Goal: Task Accomplishment & Management: Manage account settings

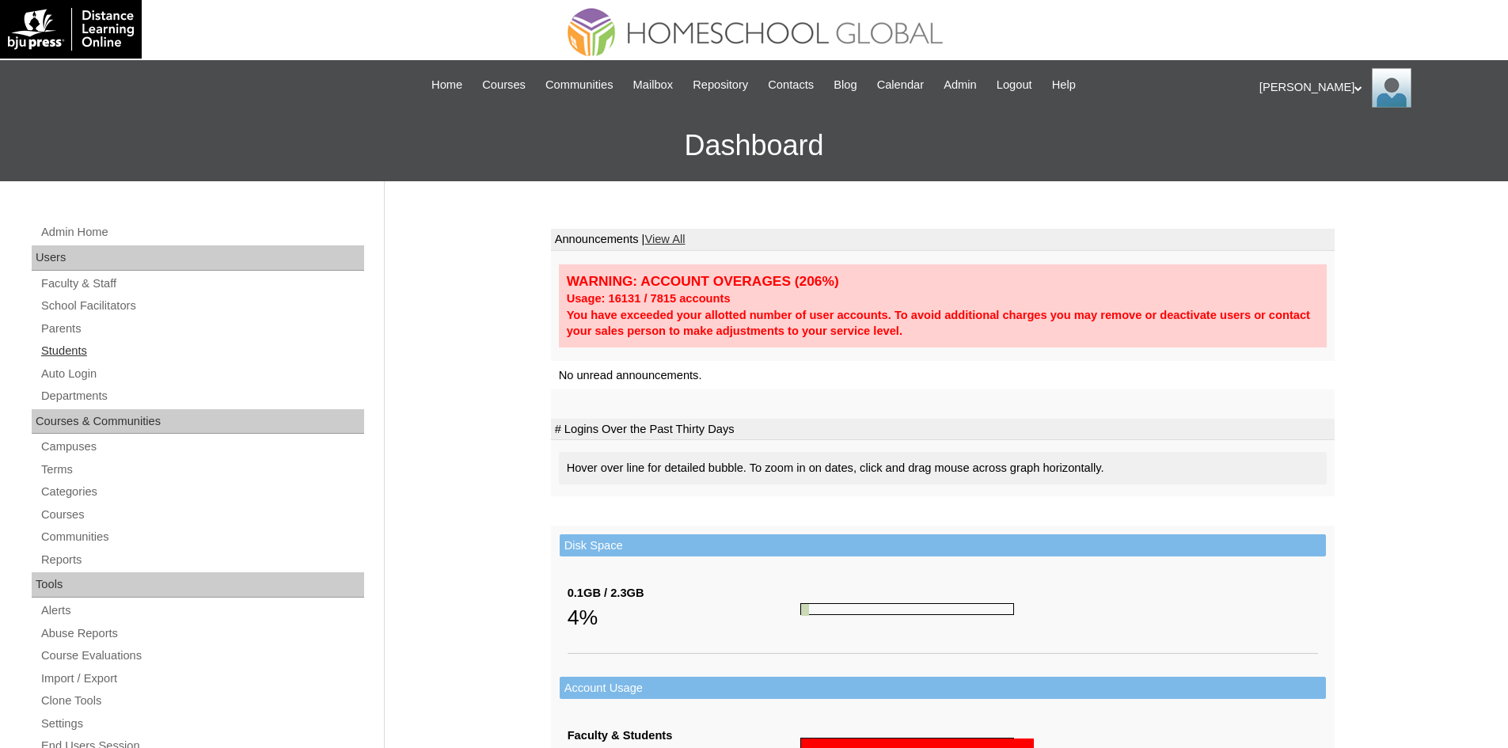
click at [69, 347] on link "Students" at bounding box center [202, 351] width 324 height 20
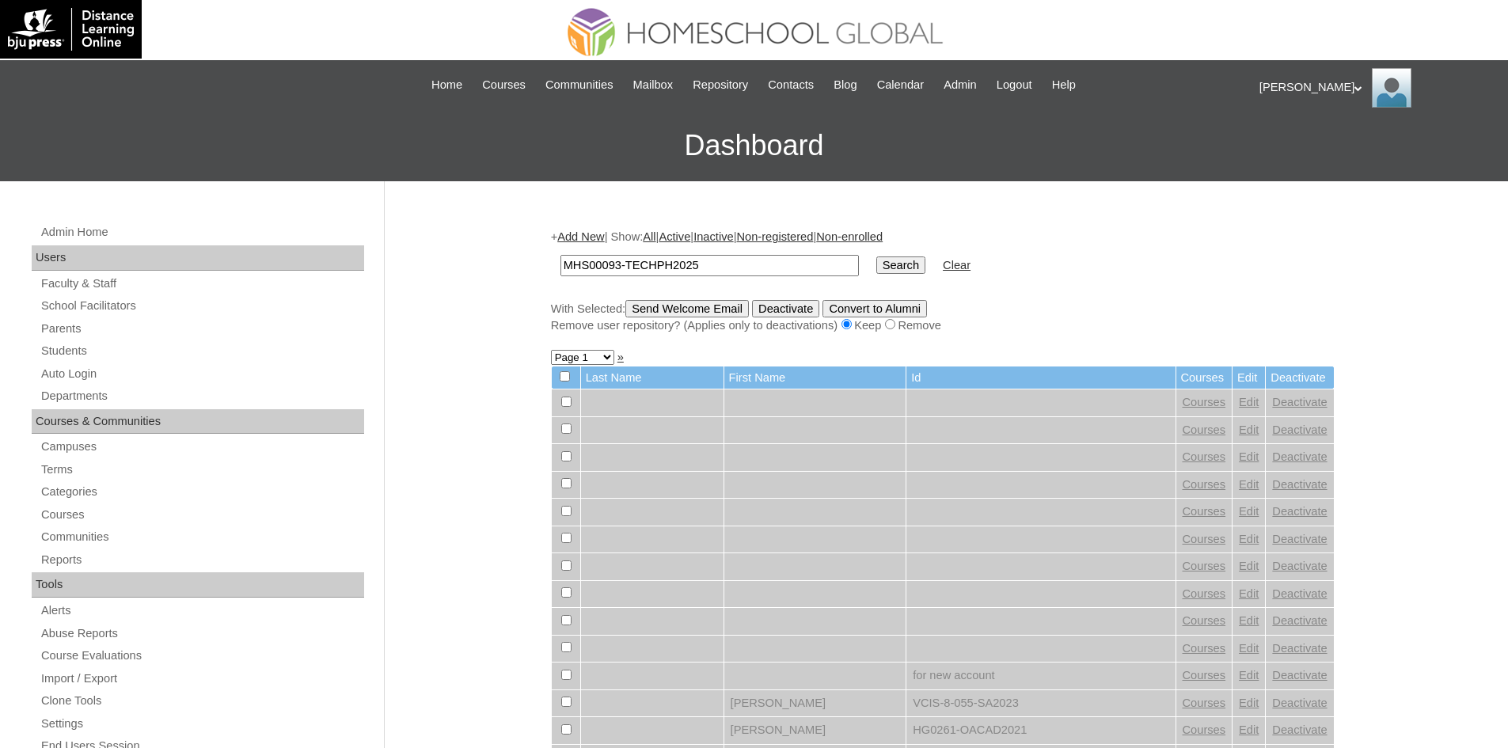
type input "MHS00093-TECHPH2025"
click at [876, 265] on input "Search" at bounding box center [900, 264] width 49 height 17
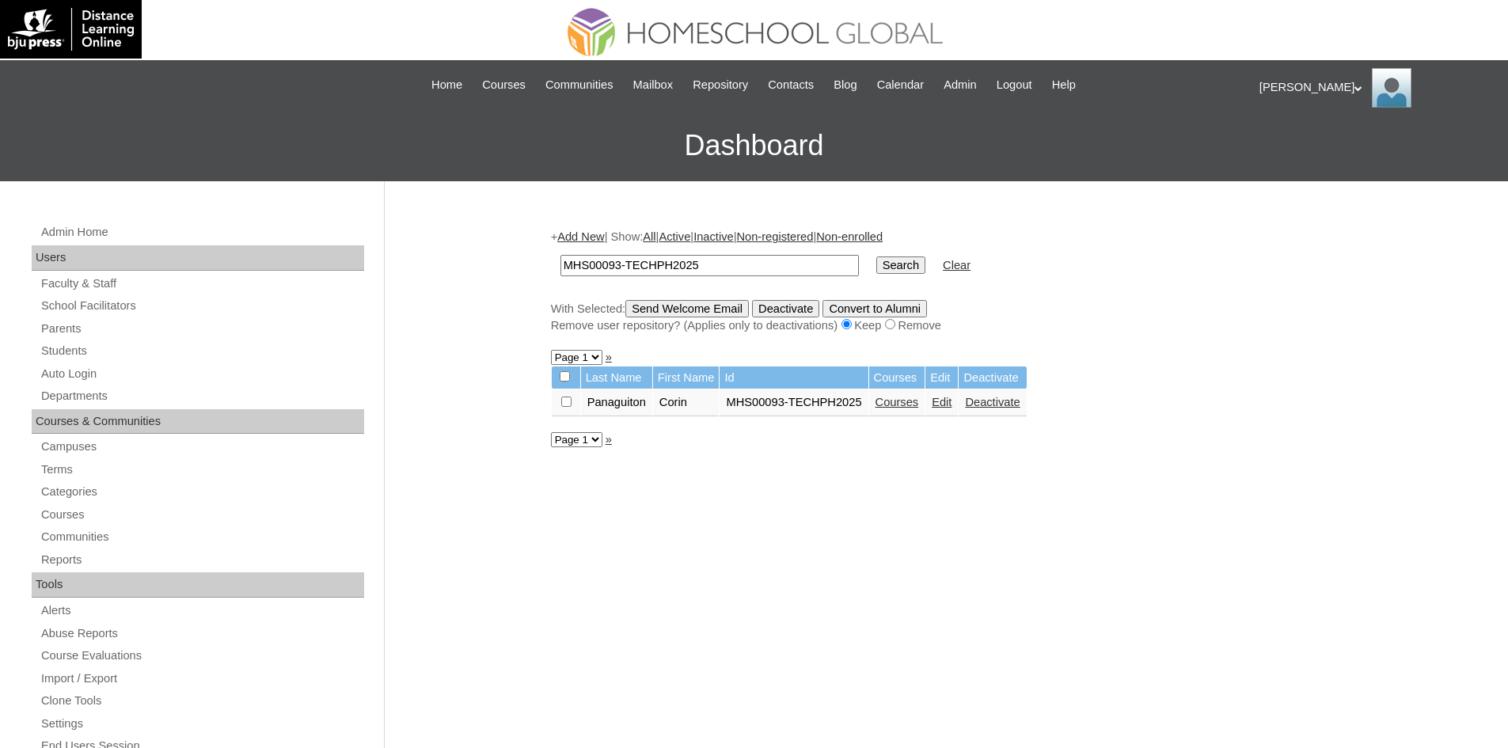
click at [943, 400] on link "Edit" at bounding box center [942, 402] width 20 height 13
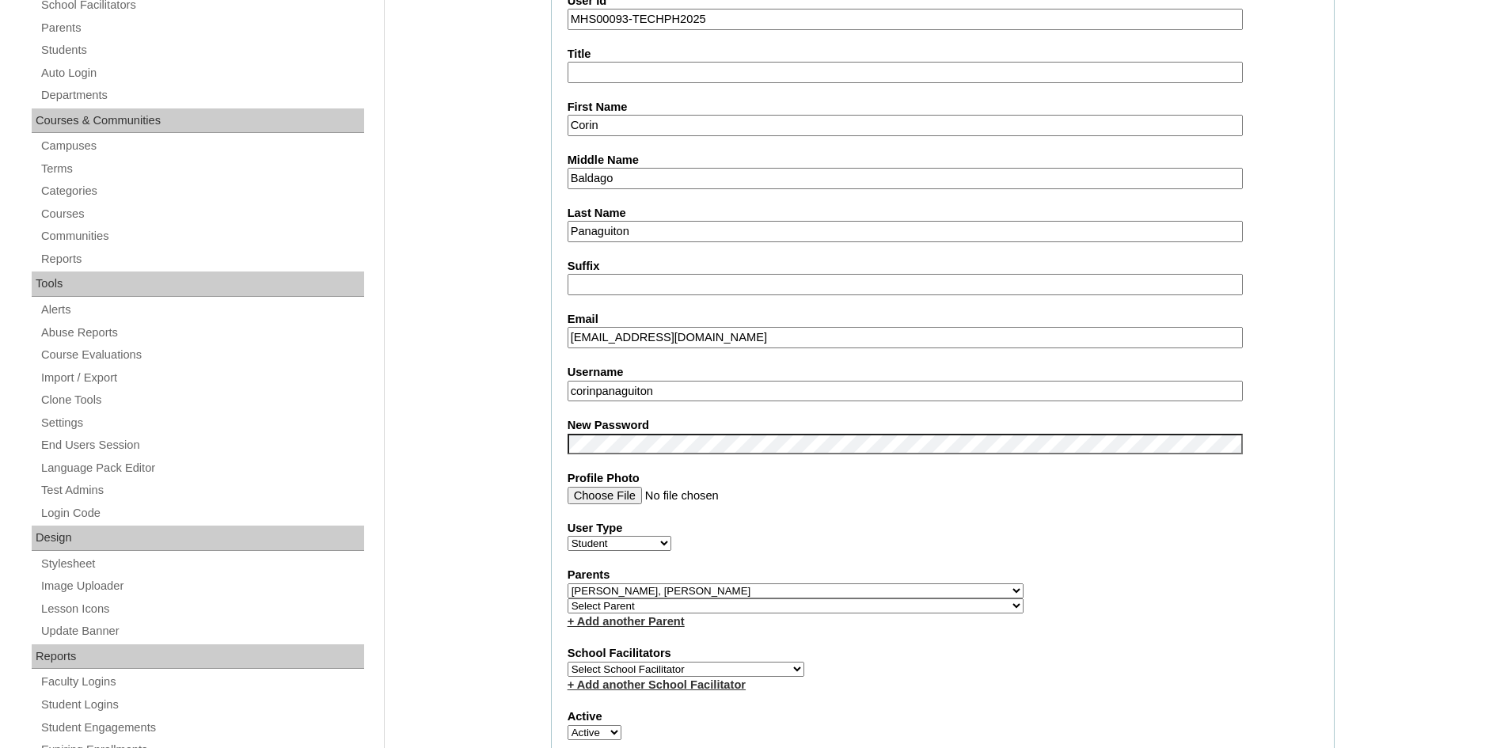
scroll to position [317, 0]
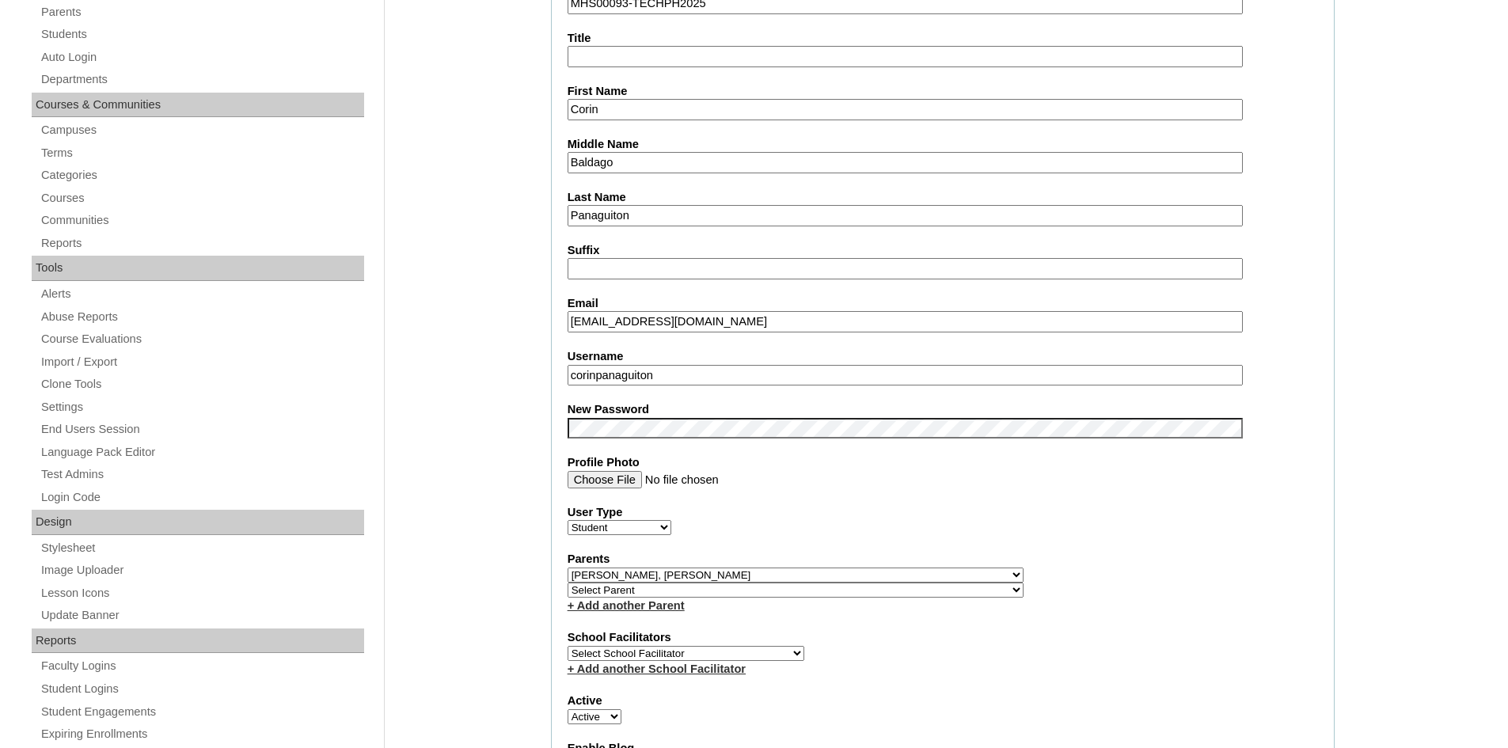
click at [622, 371] on input "corinpanaguiton" at bounding box center [904, 375] width 675 height 21
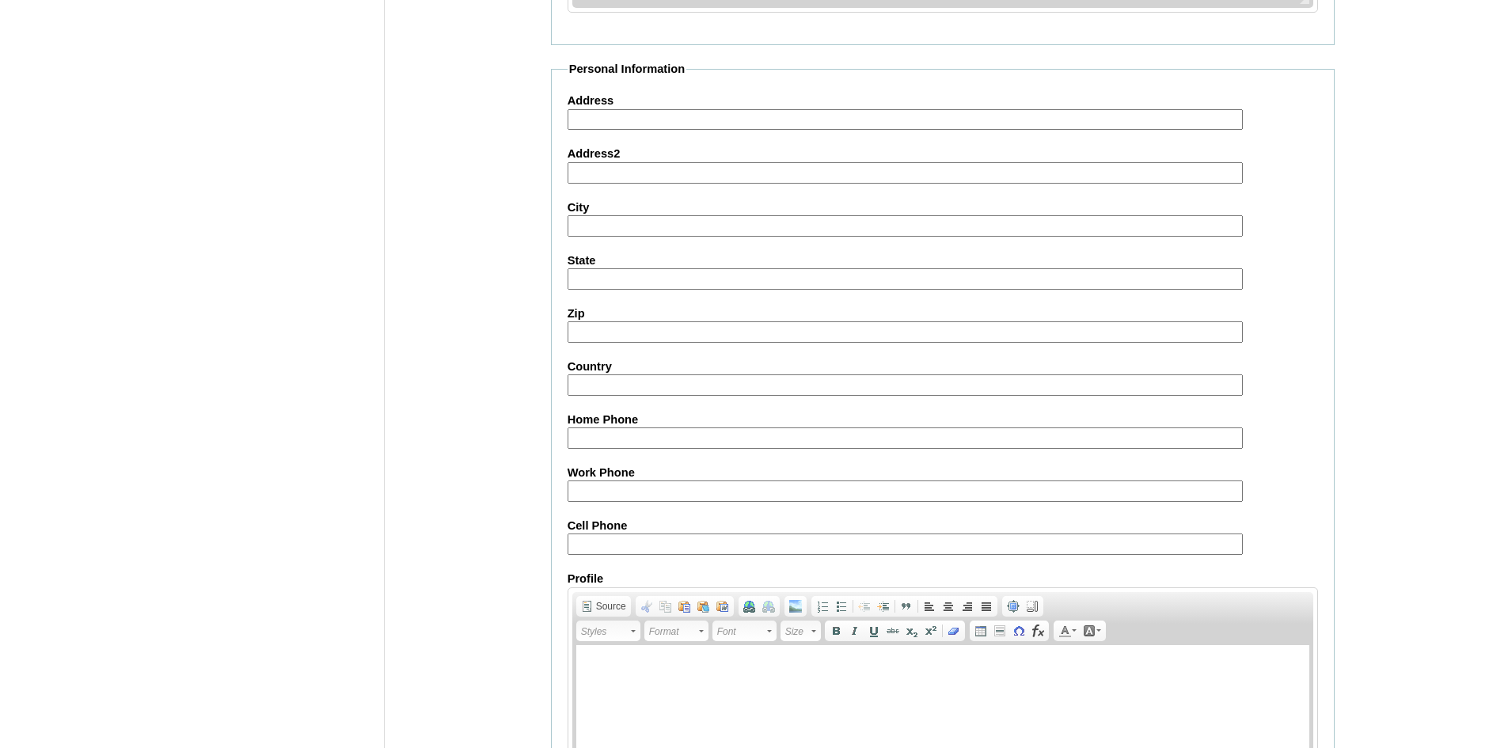
scroll to position [1664, 0]
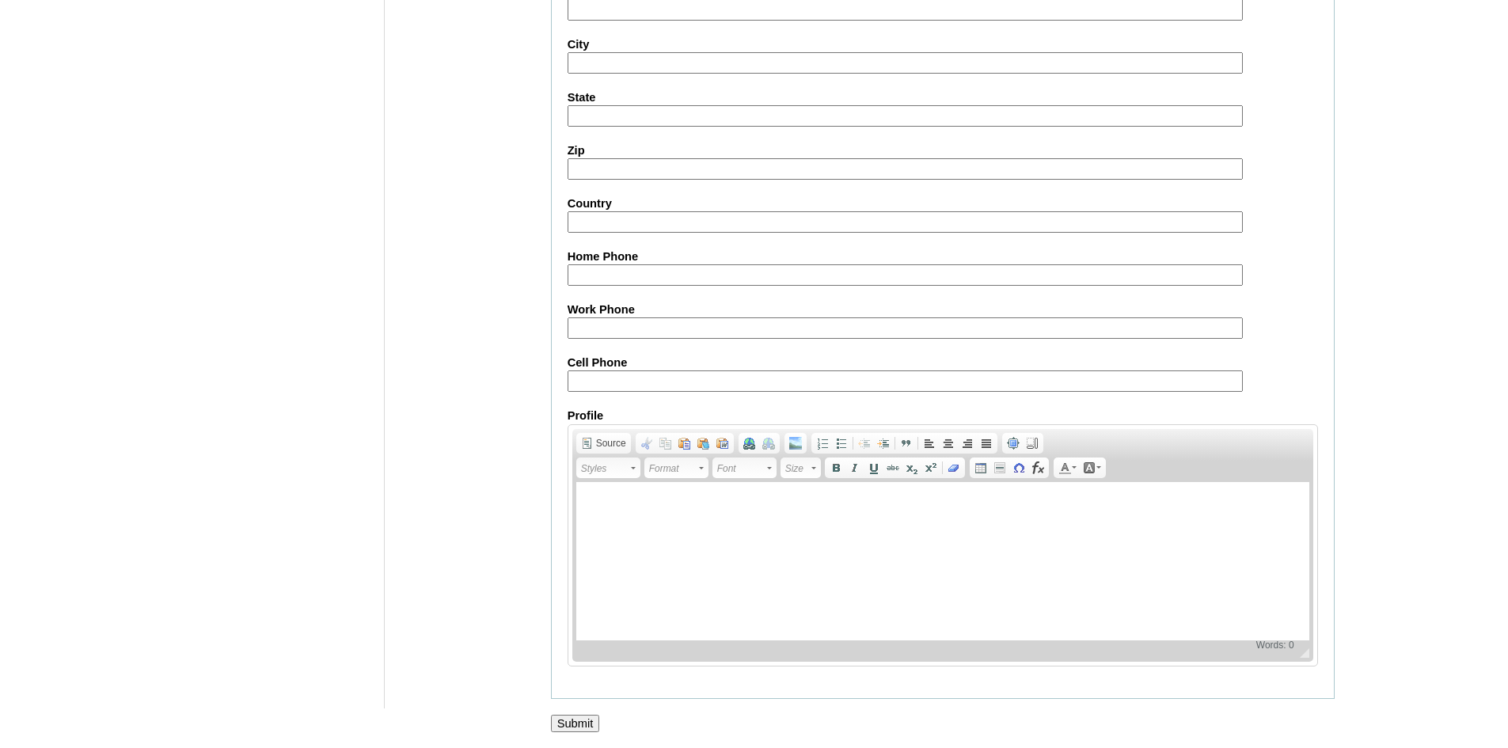
click at [582, 725] on input "Submit" at bounding box center [575, 723] width 49 height 17
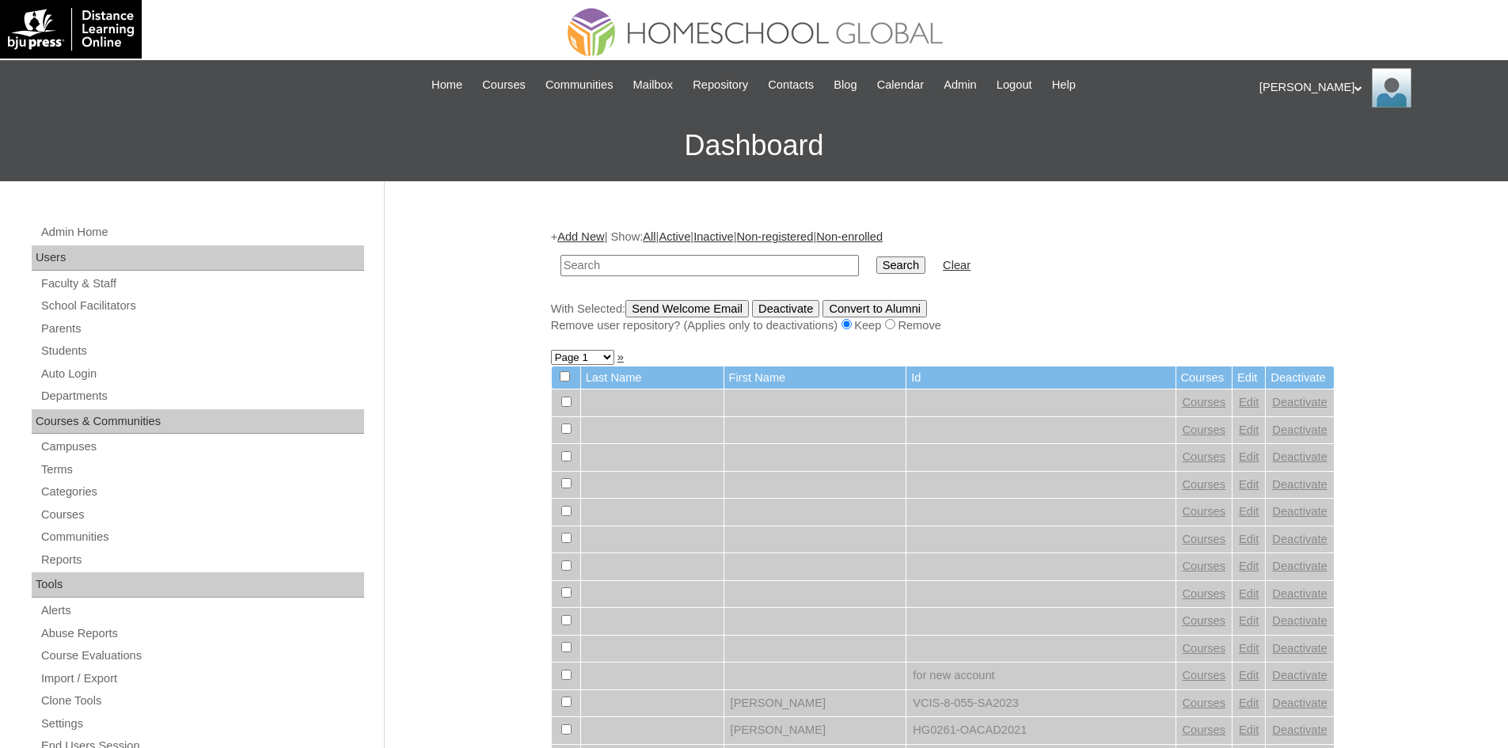
click at [1289, 85] on div "Ariane My Profile My Settings Logout" at bounding box center [1375, 88] width 233 height 40
click at [1303, 150] on span "Logout" at bounding box center [1288, 148] width 32 height 12
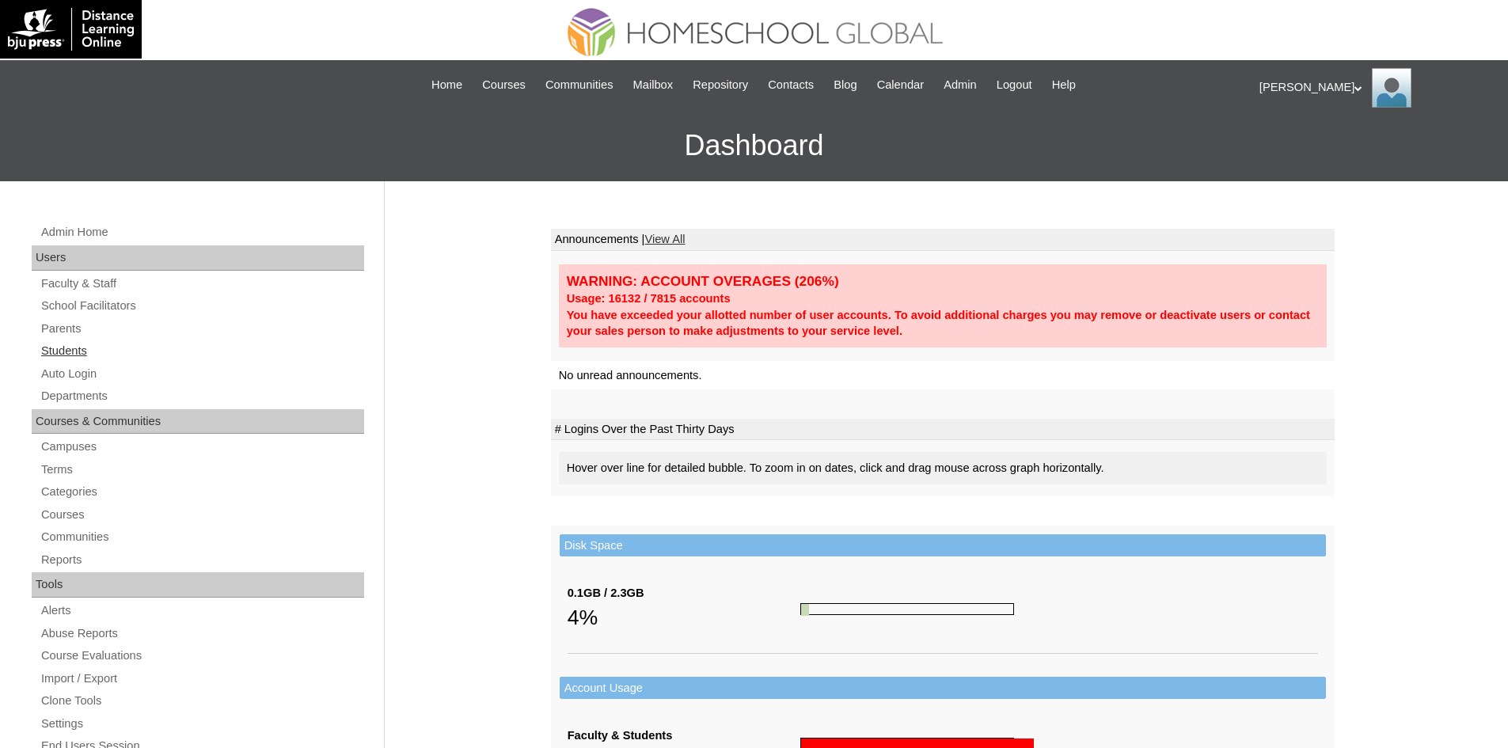
click at [92, 351] on link "Students" at bounding box center [202, 351] width 324 height 20
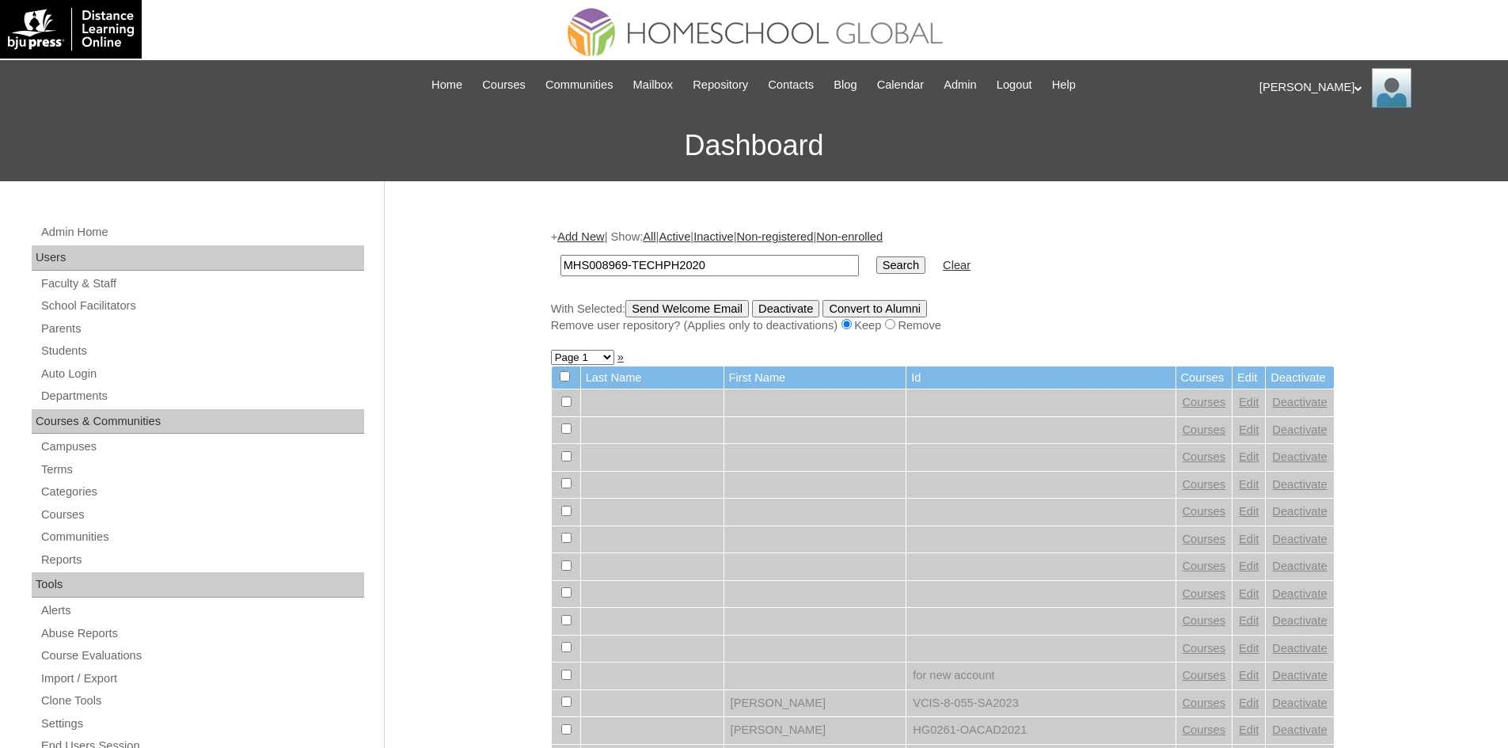
type input "MHS008969-TECHPH2020"
click at [876, 269] on input "Search" at bounding box center [900, 264] width 49 height 17
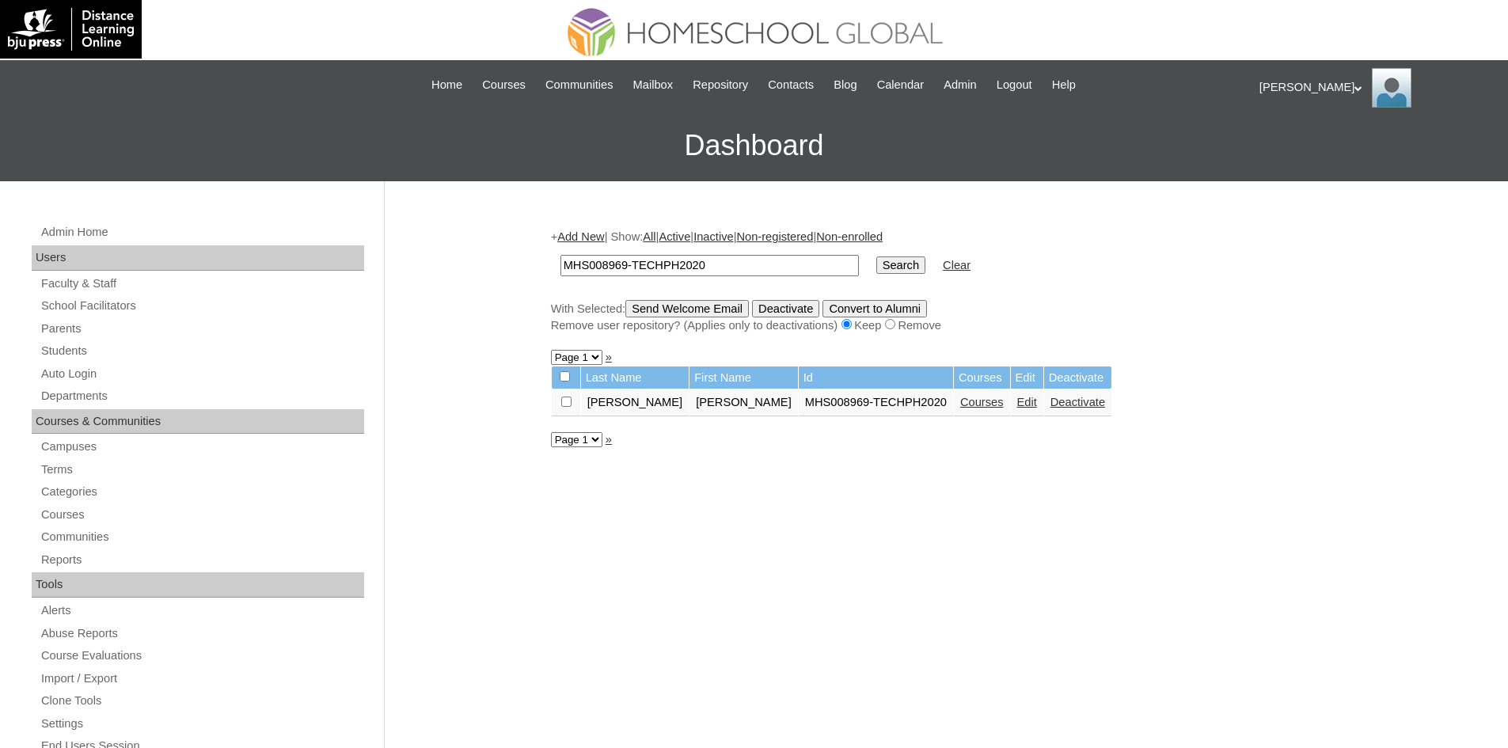
click at [1017, 402] on link "Edit" at bounding box center [1027, 402] width 20 height 13
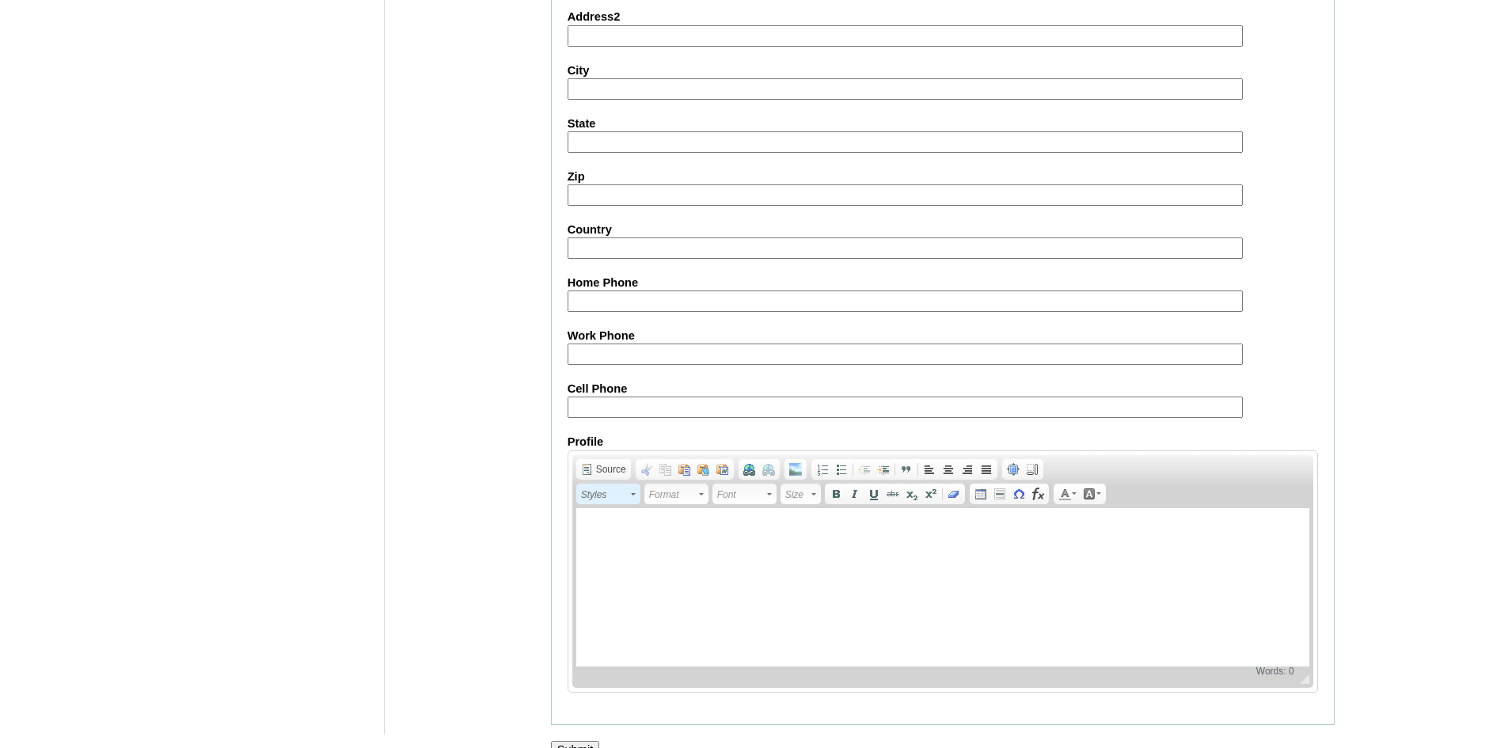
scroll to position [1664, 0]
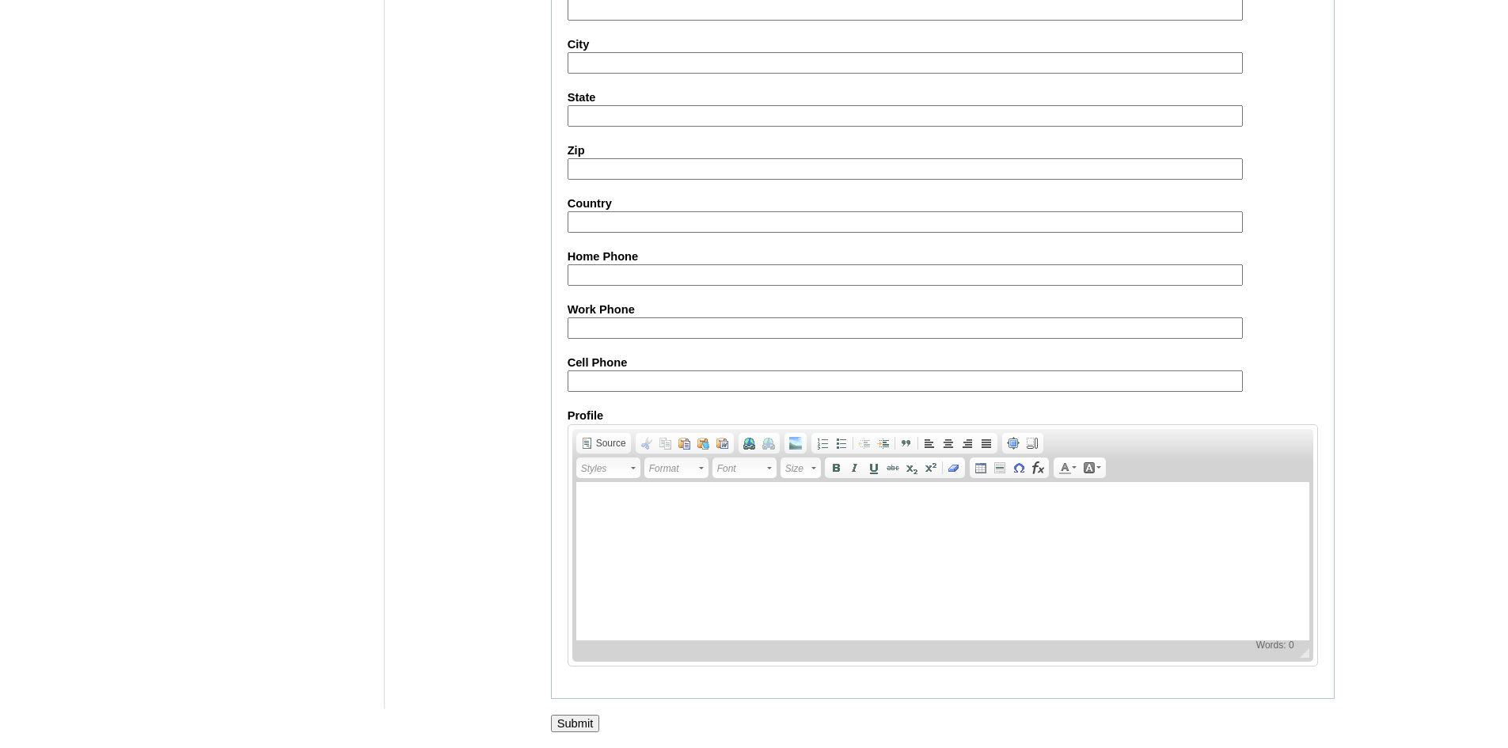
click at [579, 720] on input "Submit" at bounding box center [575, 723] width 49 height 17
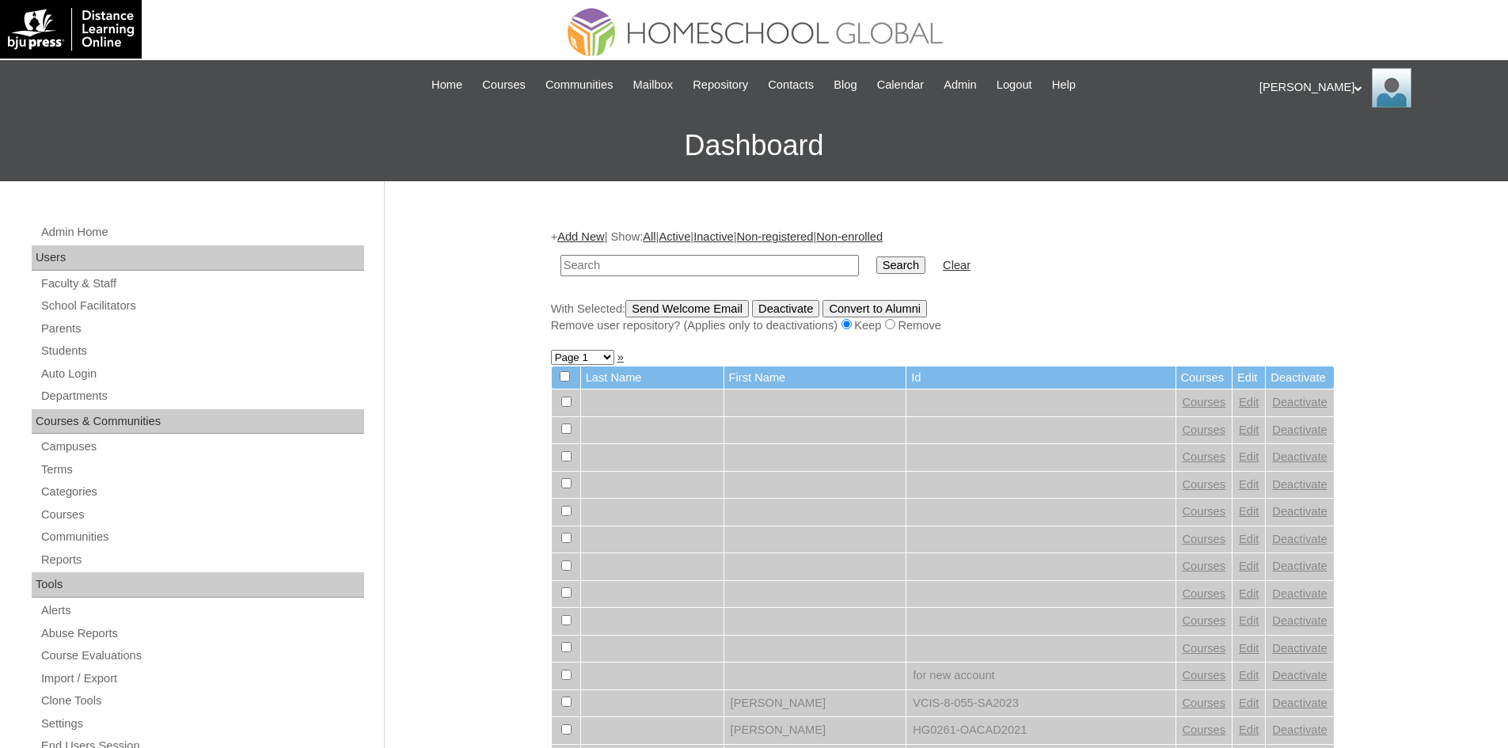
paste input "MHS008969-TECHPH2020"
type input "MHS008969-TECHPH2020"
click at [876, 270] on input "Search" at bounding box center [900, 264] width 49 height 17
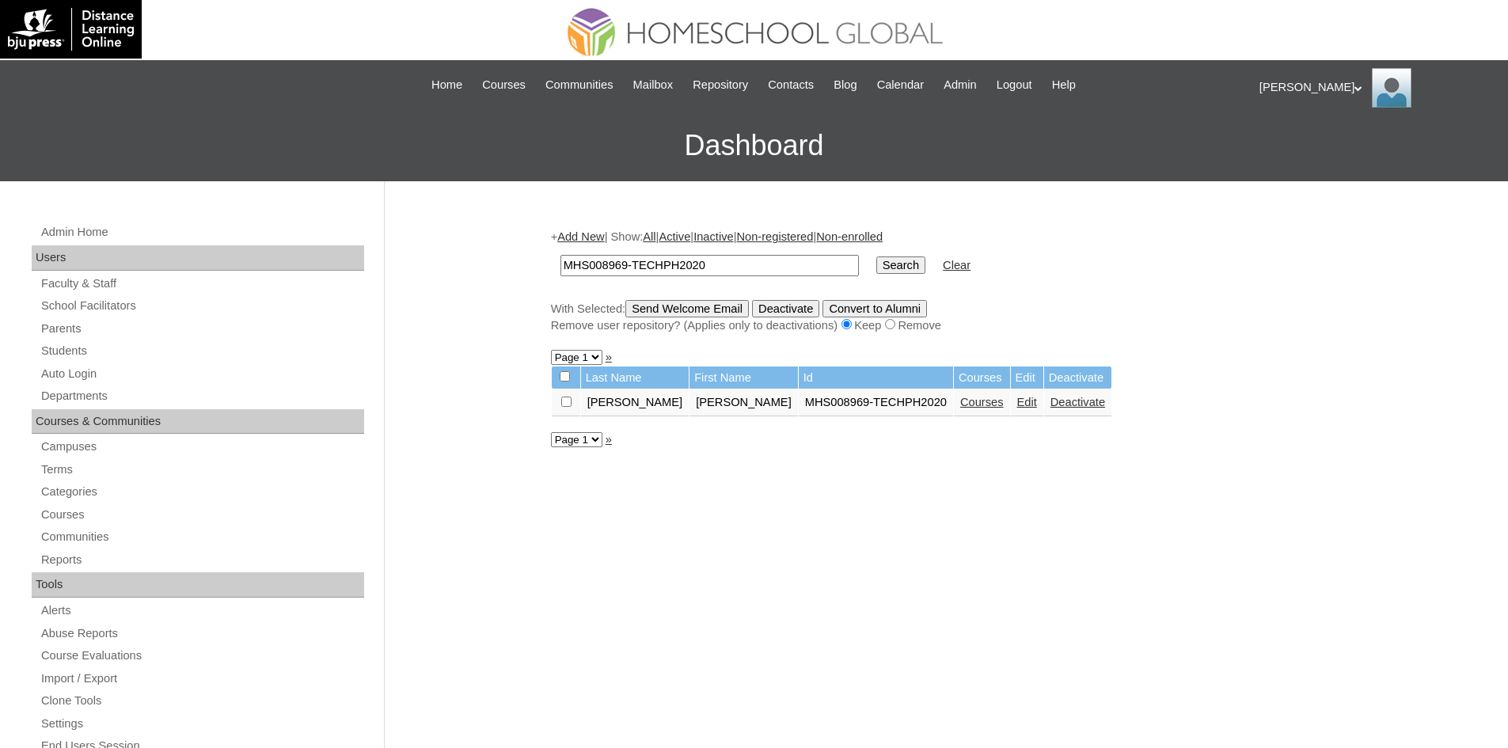
click at [960, 401] on link "Courses" at bounding box center [982, 402] width 44 height 13
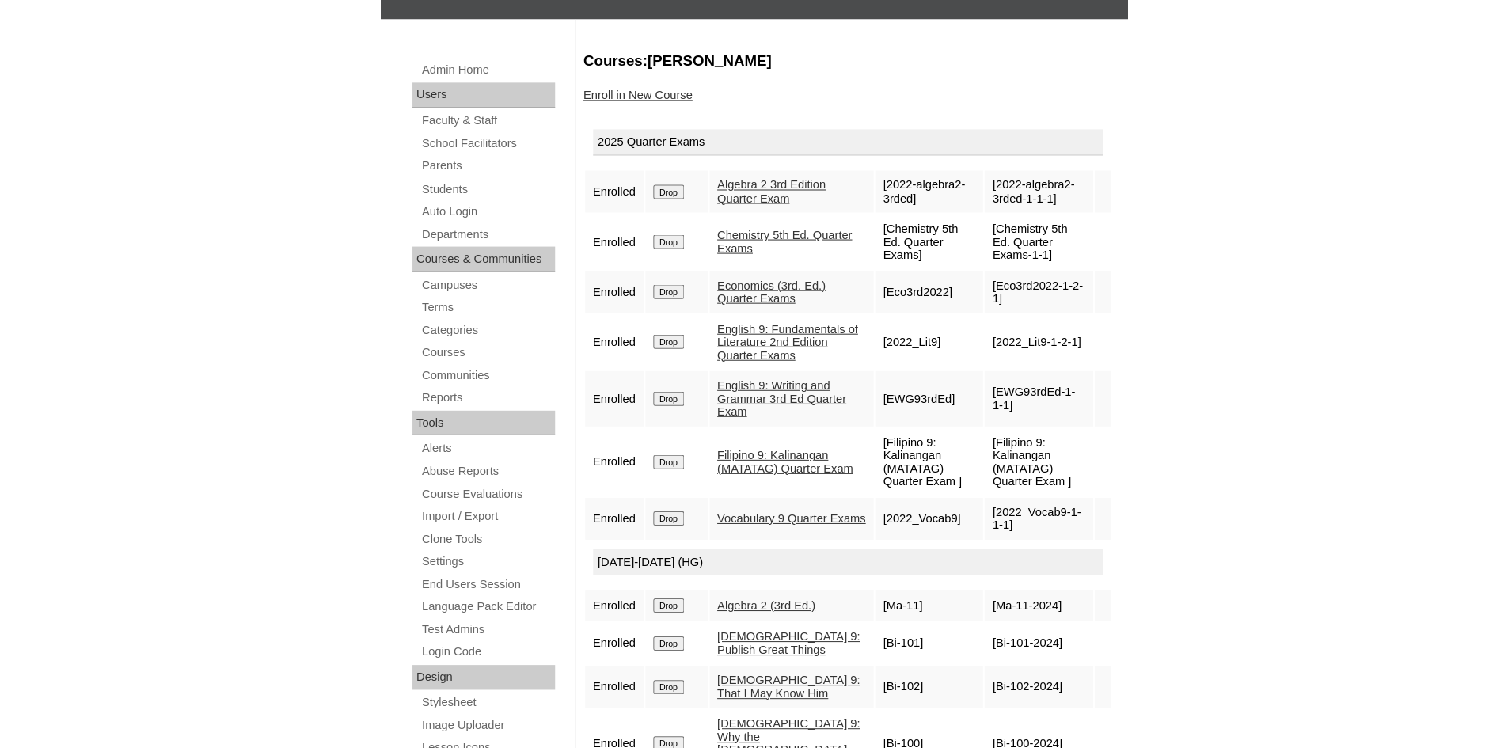
scroll to position [86, 0]
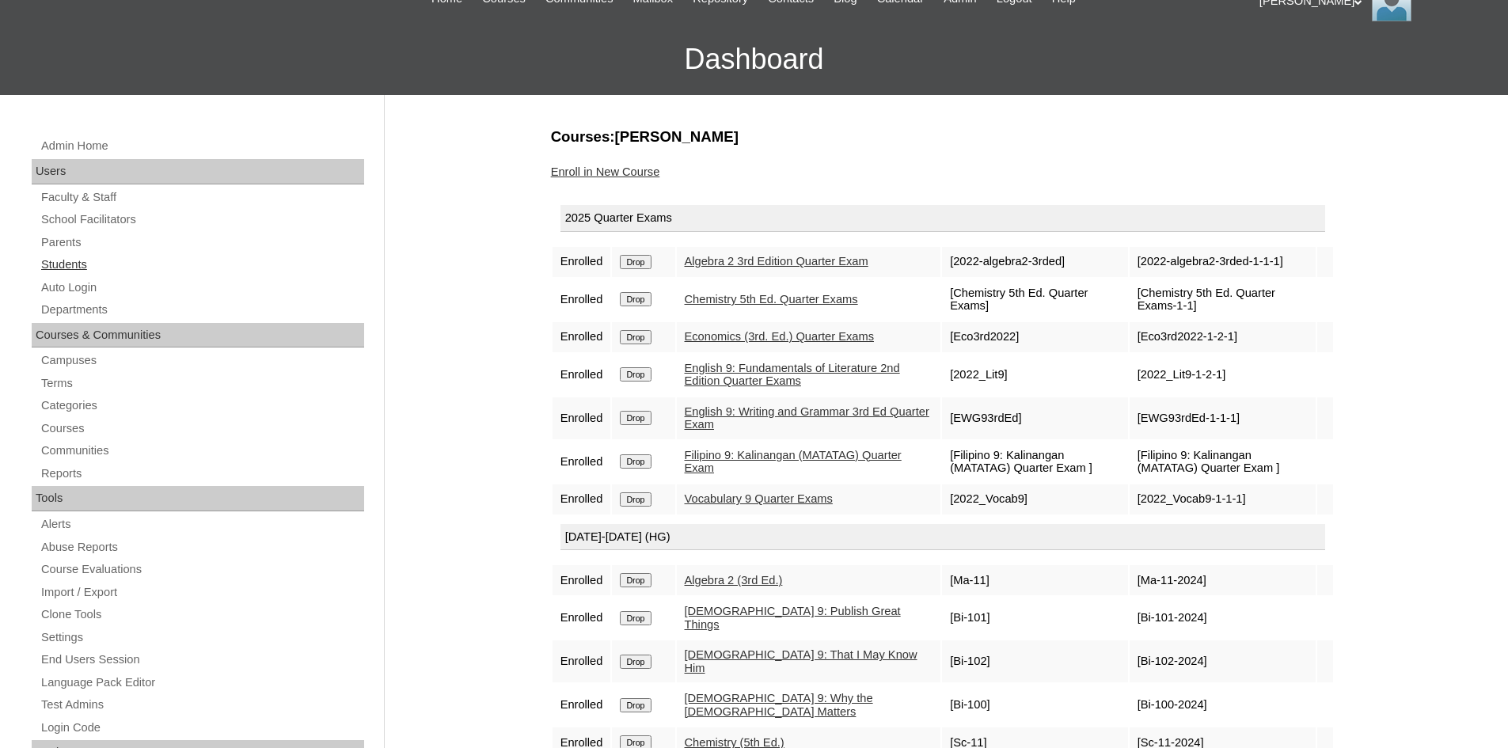
click at [88, 268] on link "Students" at bounding box center [202, 265] width 324 height 20
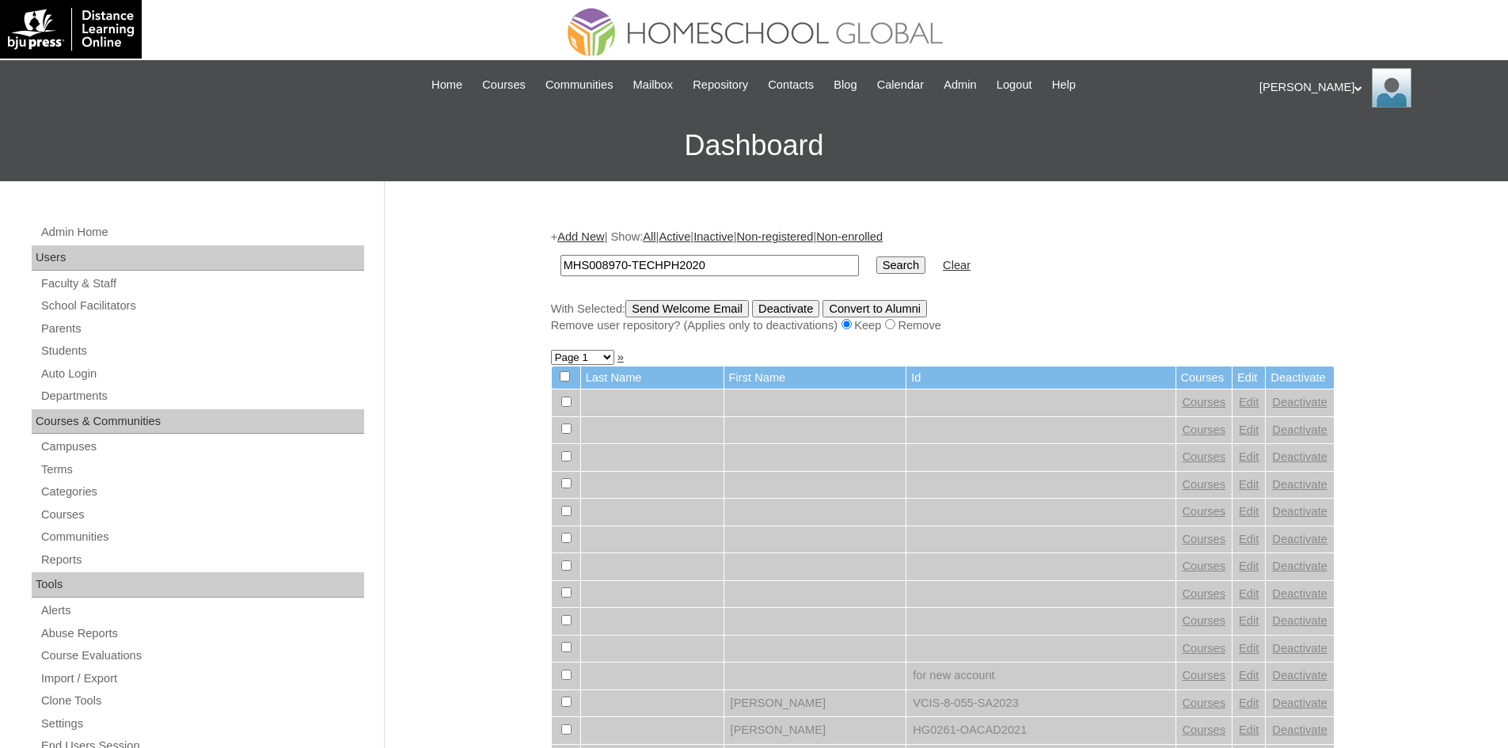
type input "MHS008970-TECHPH2020"
click at [876, 268] on input "Search" at bounding box center [900, 264] width 49 height 17
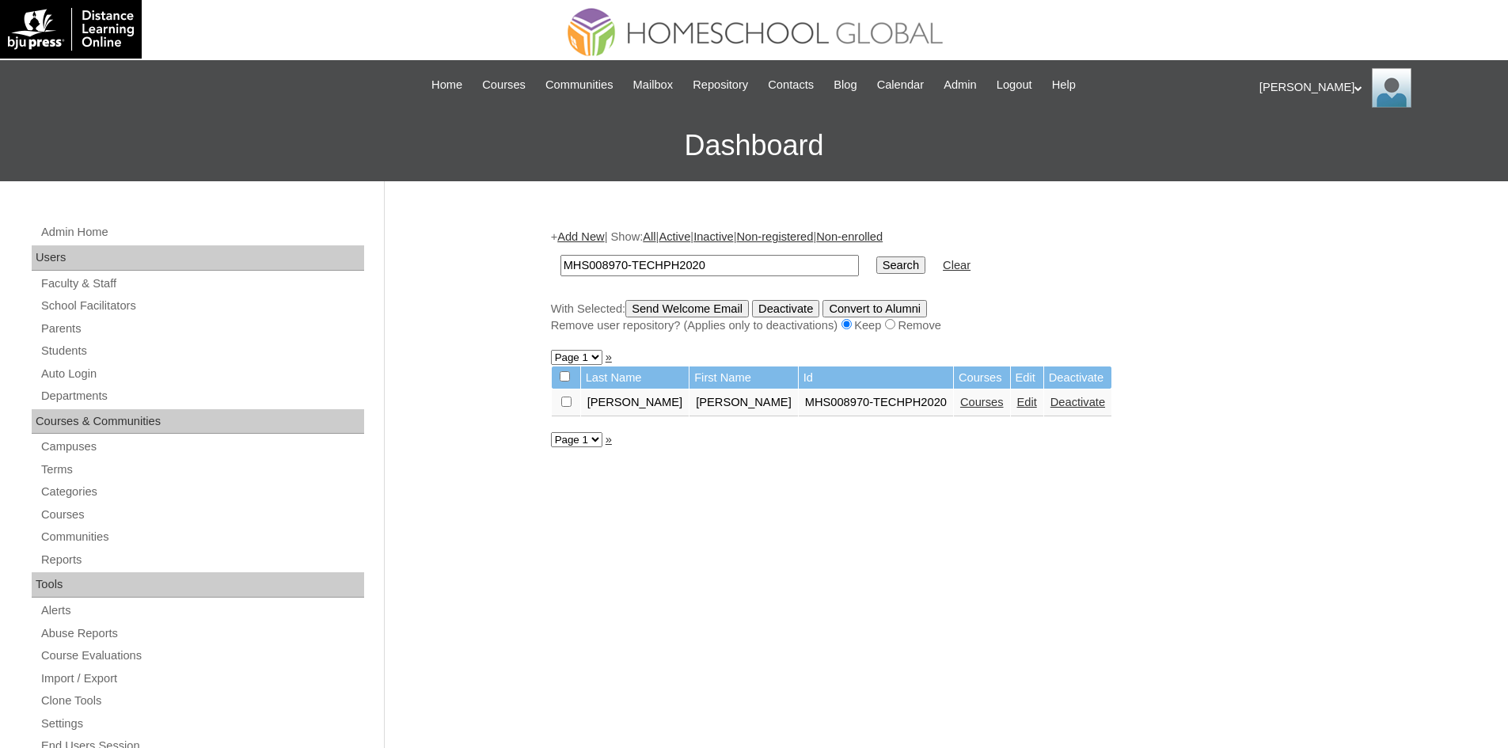
click at [1017, 406] on link "Edit" at bounding box center [1027, 402] width 20 height 13
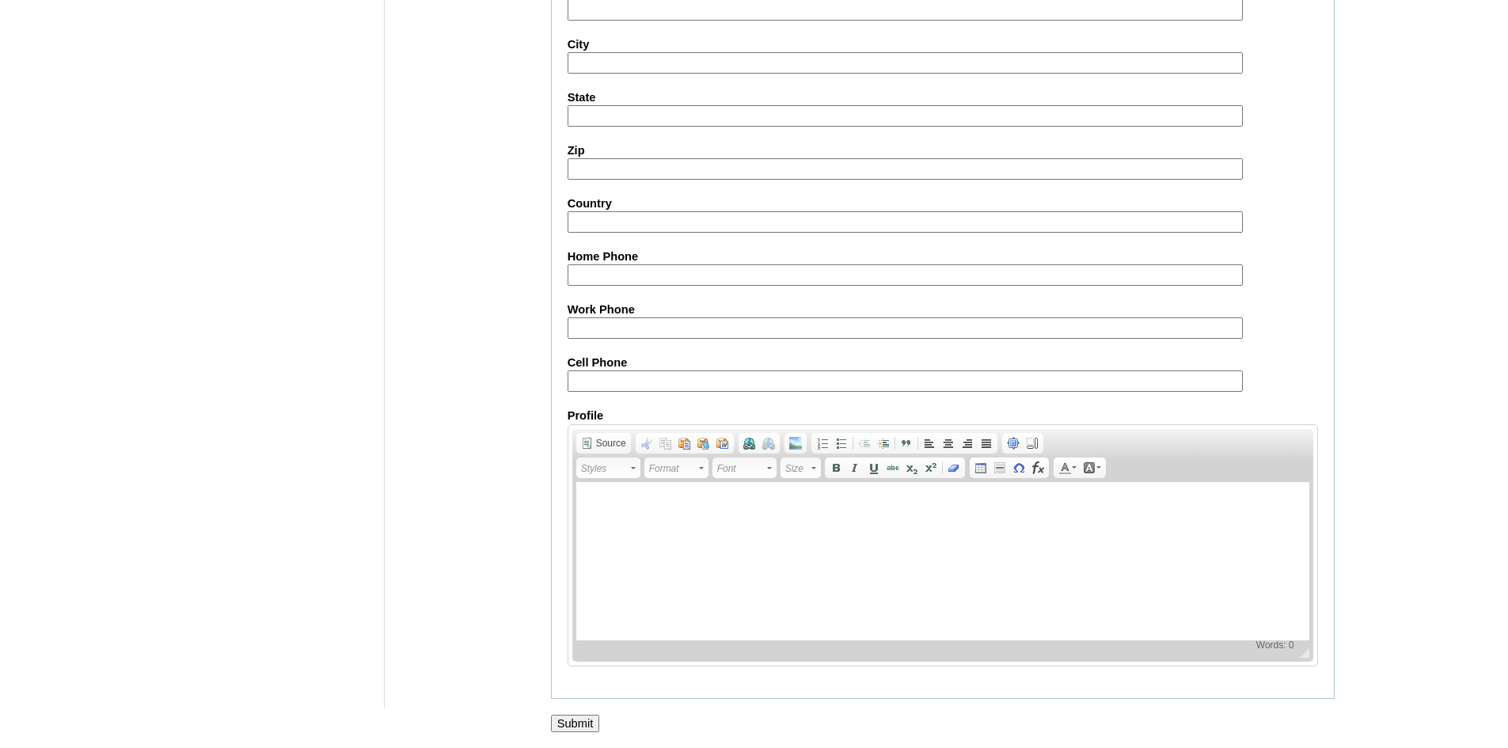
scroll to position [1664, 0]
click at [576, 715] on input "Submit" at bounding box center [575, 723] width 49 height 17
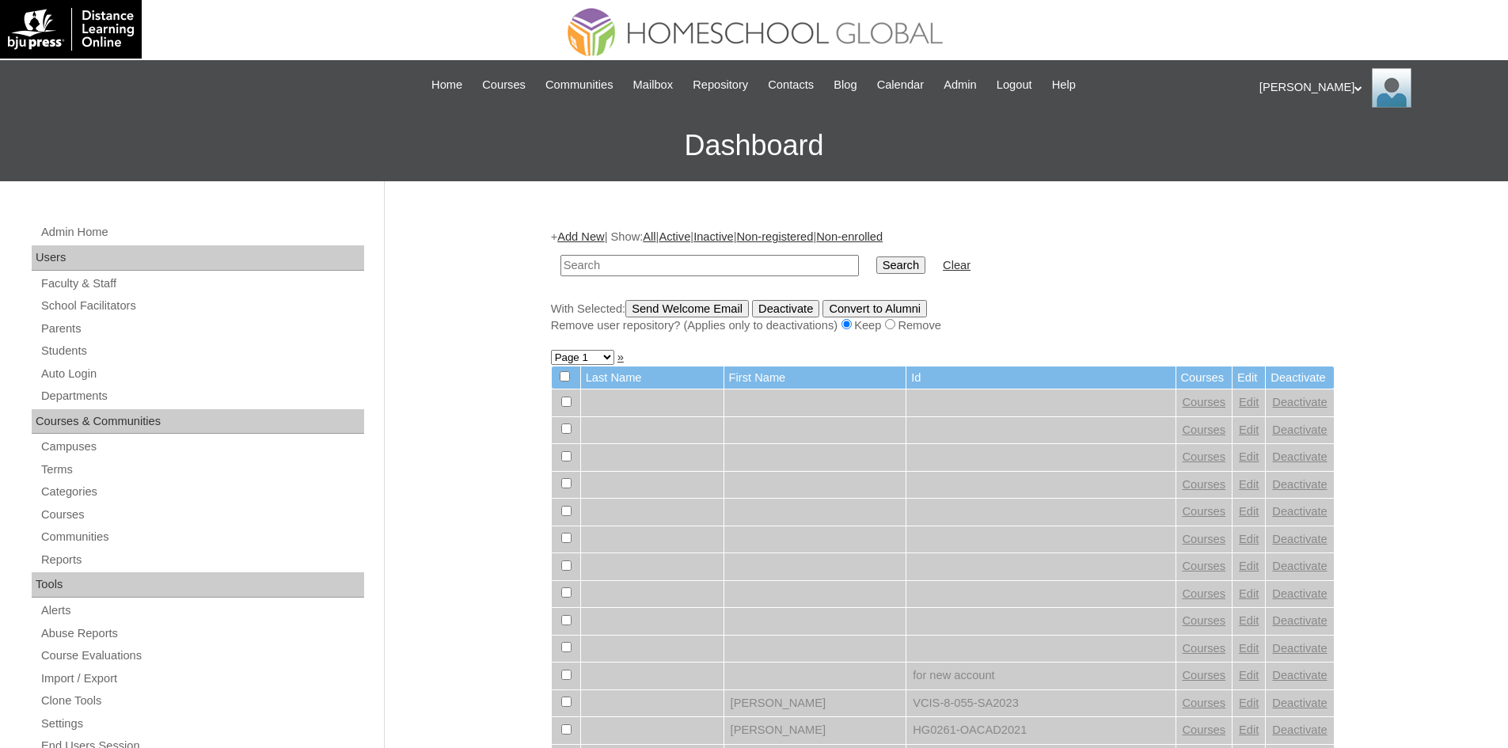
click at [664, 265] on input "text" at bounding box center [709, 265] width 298 height 21
paste input "MHS008970-TECHPH2020"
type input "MHS008970-TECHPH2020"
click at [876, 268] on input "Search" at bounding box center [900, 264] width 49 height 17
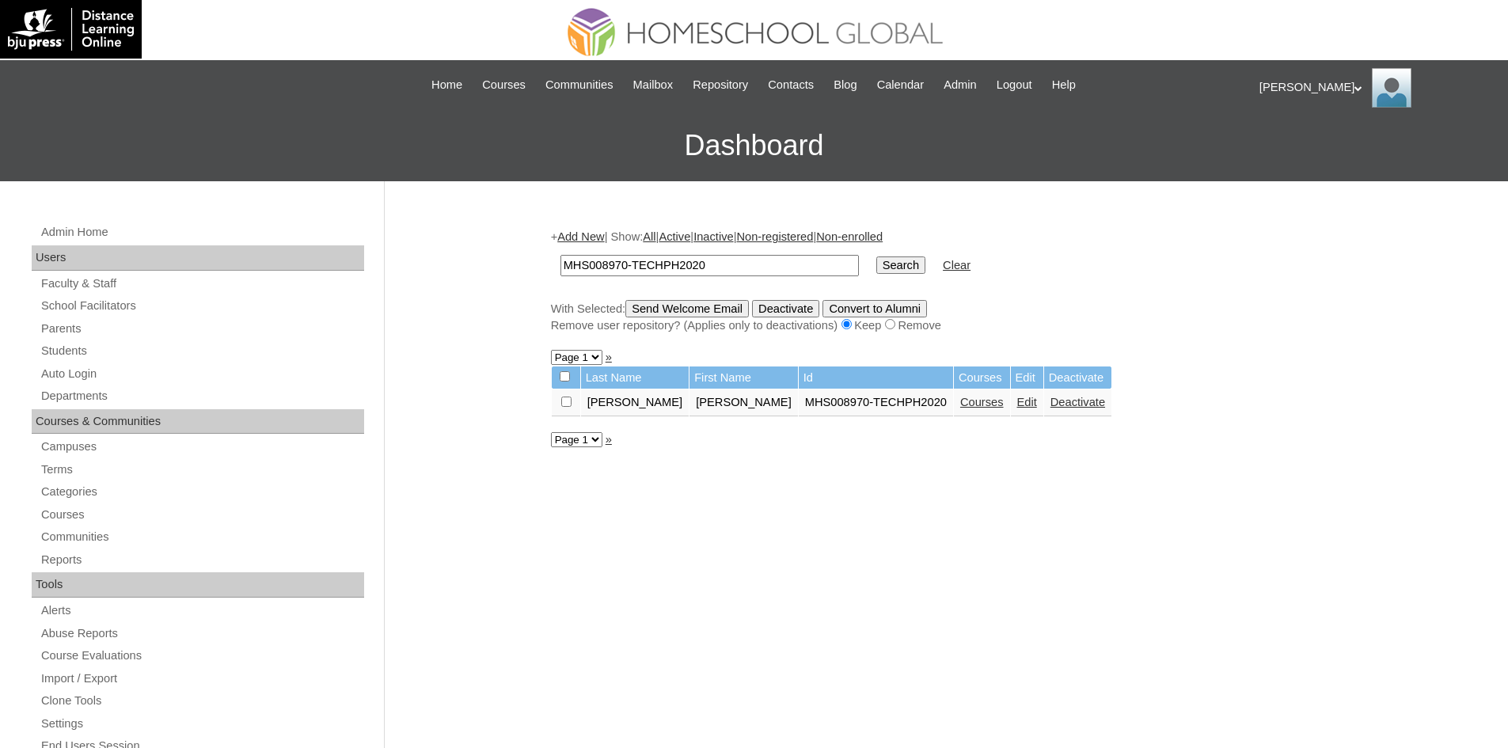
click at [960, 404] on link "Courses" at bounding box center [982, 402] width 44 height 13
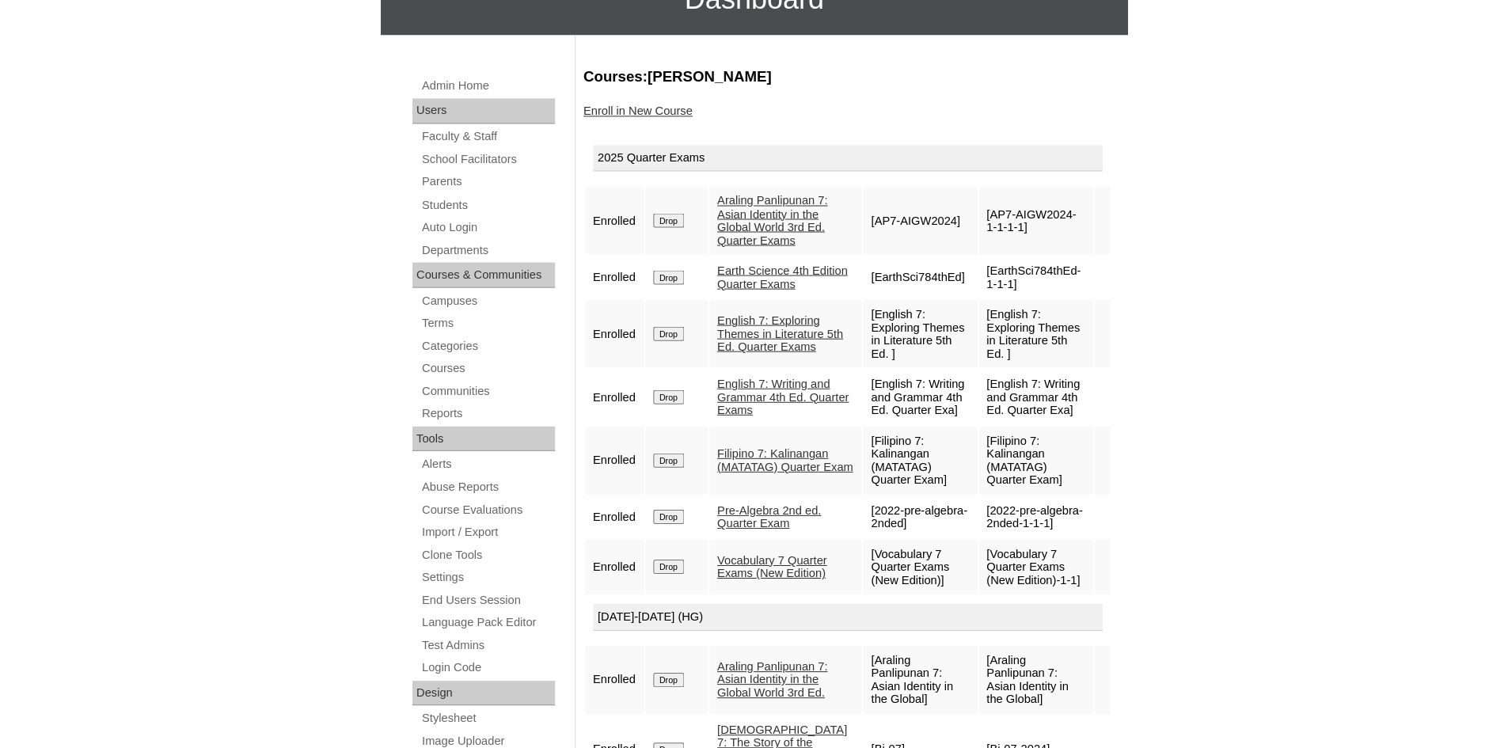
scroll to position [146, 0]
